Goal: Task Accomplishment & Management: Manage account settings

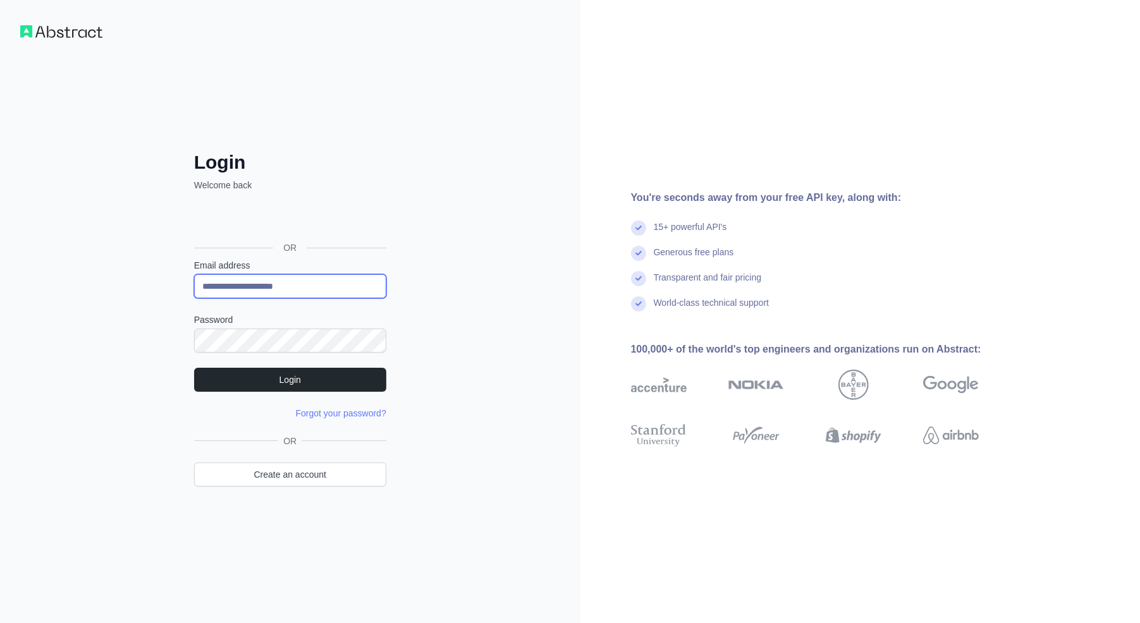
click at [274, 283] on input "**********" at bounding box center [290, 286] width 192 height 24
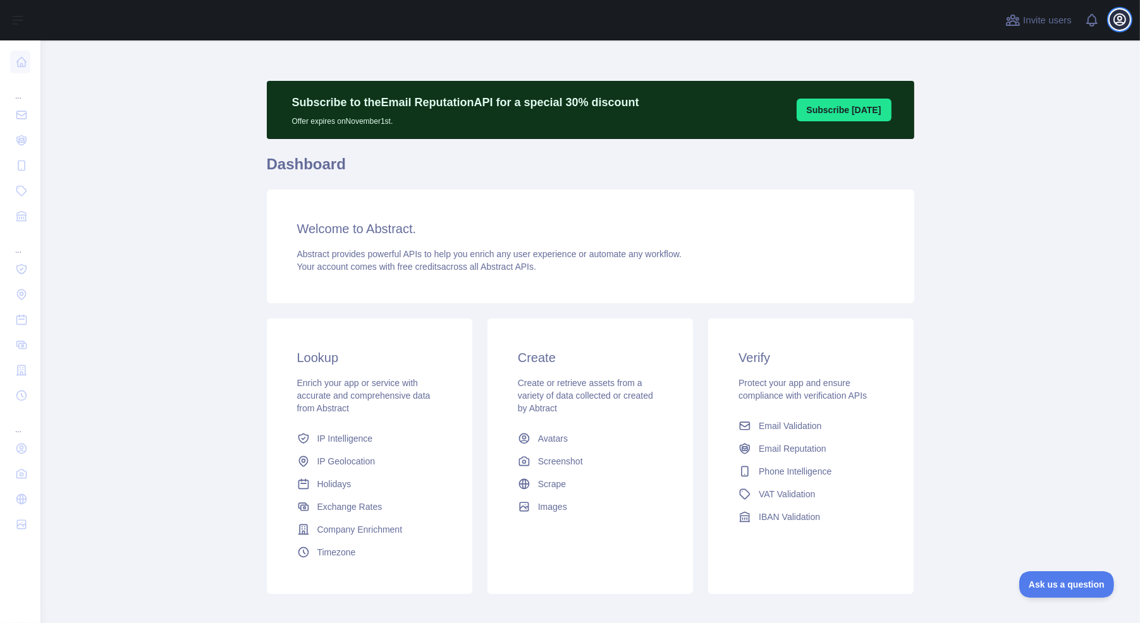
click at [1113, 17] on icon "button" at bounding box center [1119, 19] width 15 height 15
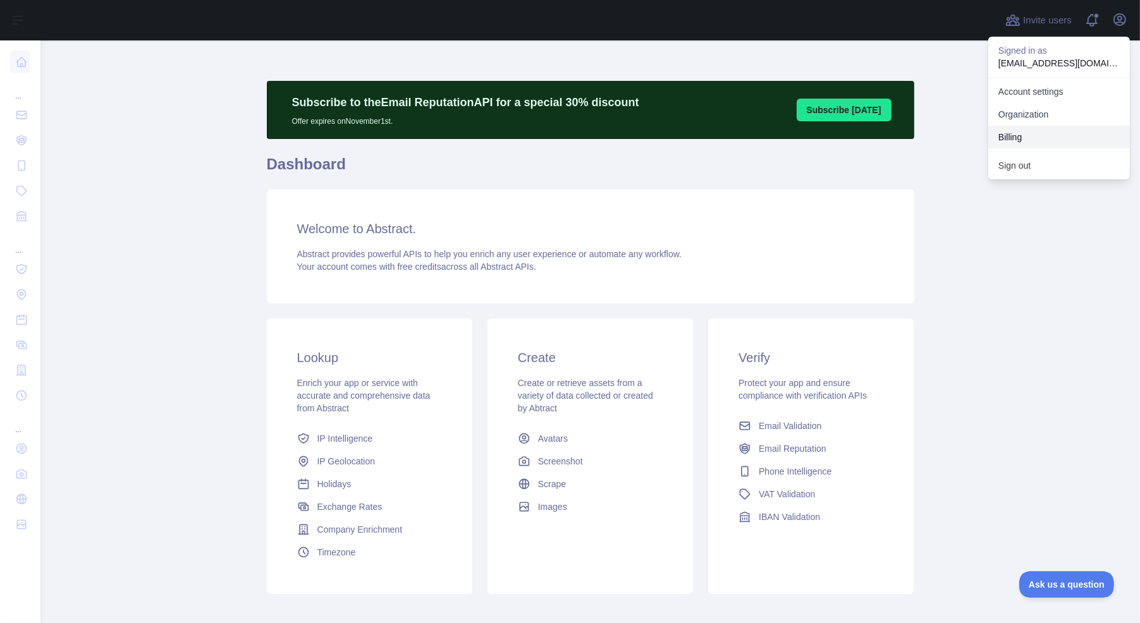
click at [1008, 137] on button "Billing" at bounding box center [1059, 137] width 142 height 23
